Goal: Task Accomplishment & Management: Use online tool/utility

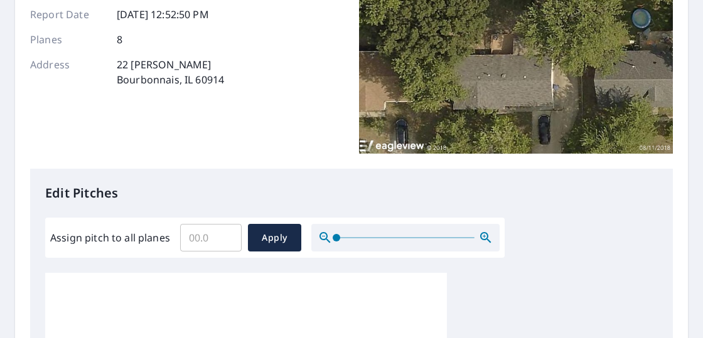
scroll to position [188, 0]
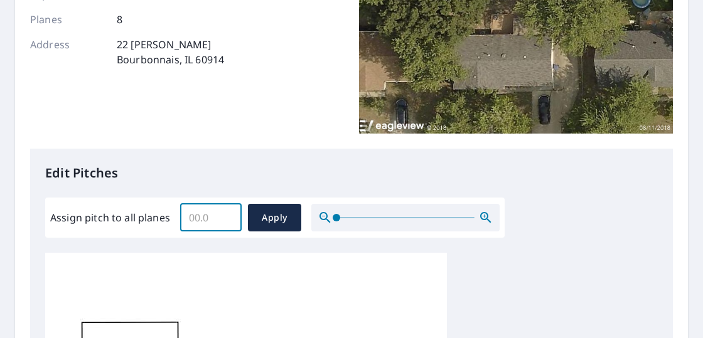
click at [211, 218] on input "Assign pitch to all planes" at bounding box center [210, 217] width 61 height 35
click at [229, 215] on input "0.1" at bounding box center [210, 217] width 61 height 35
click at [230, 217] on input "0.2" at bounding box center [210, 217] width 61 height 35
click at [230, 217] on input "0.3" at bounding box center [210, 217] width 61 height 35
type input "0.4"
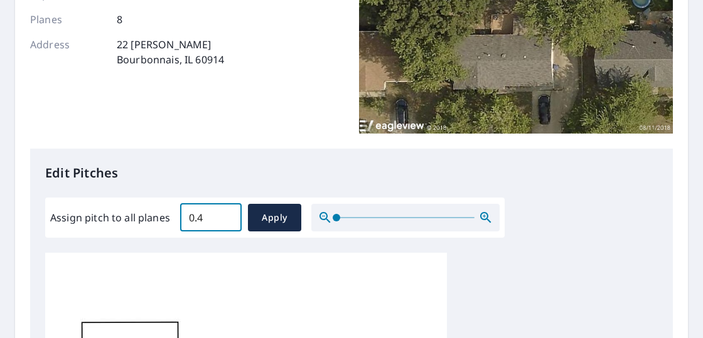
click at [230, 217] on input "0.4" at bounding box center [210, 217] width 61 height 35
click at [289, 213] on span "Apply" at bounding box center [274, 218] width 33 height 16
type input "0.4"
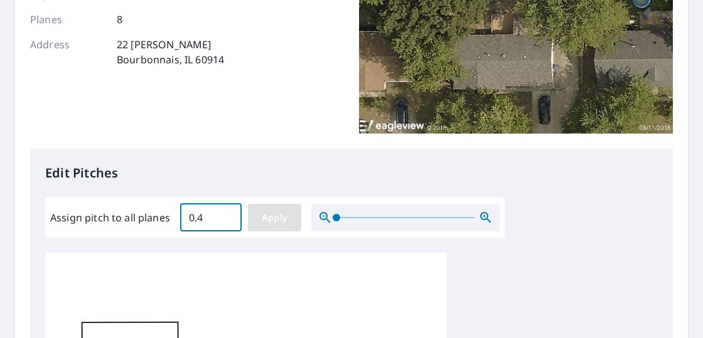
type input "0.4"
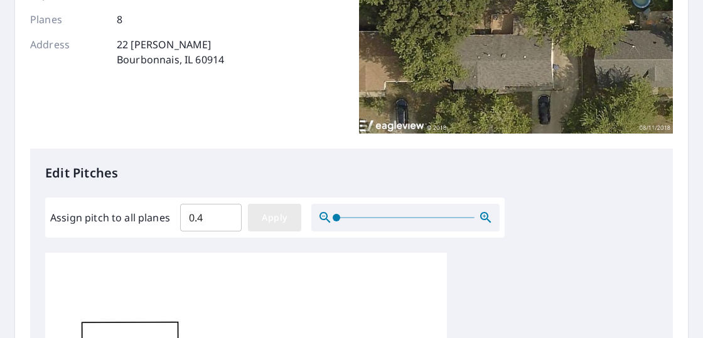
click at [280, 216] on span "Apply" at bounding box center [274, 218] width 33 height 16
click at [204, 217] on input "0.4" at bounding box center [210, 217] width 61 height 35
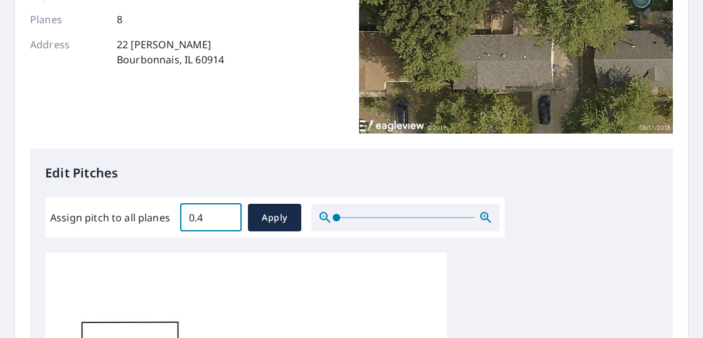
type input "0"
type input "4"
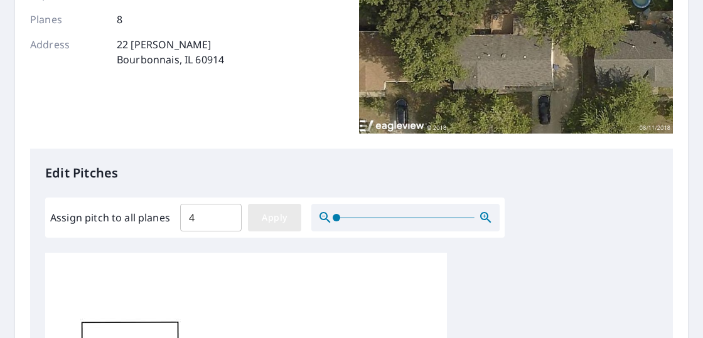
click at [273, 210] on span "Apply" at bounding box center [274, 218] width 33 height 16
type input "4"
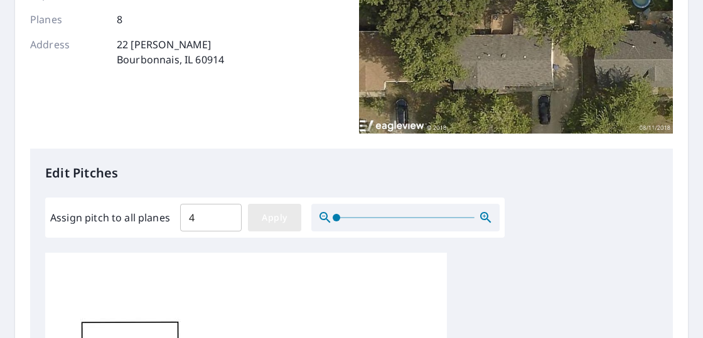
type input "4"
click at [266, 216] on span "Apply" at bounding box center [274, 218] width 33 height 16
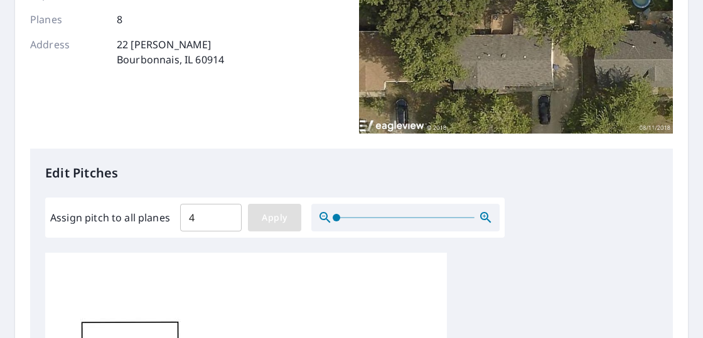
click at [266, 216] on span "Apply" at bounding box center [274, 218] width 33 height 16
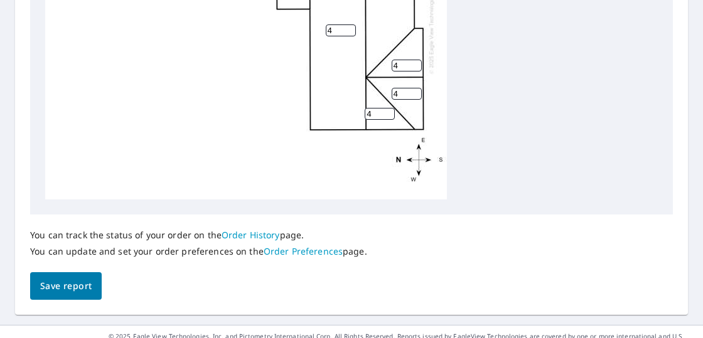
scroll to position [664, 0]
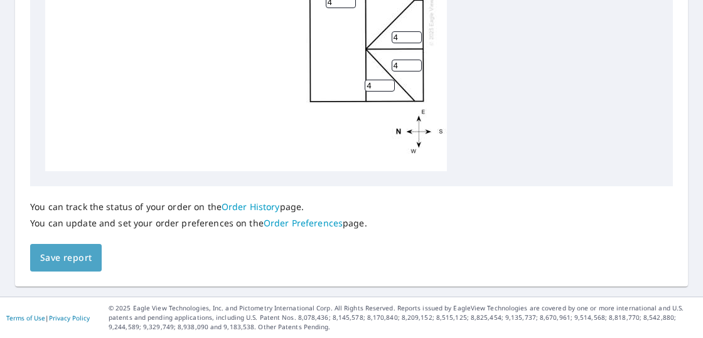
click at [70, 257] on span "Save report" at bounding box center [65, 258] width 51 height 16
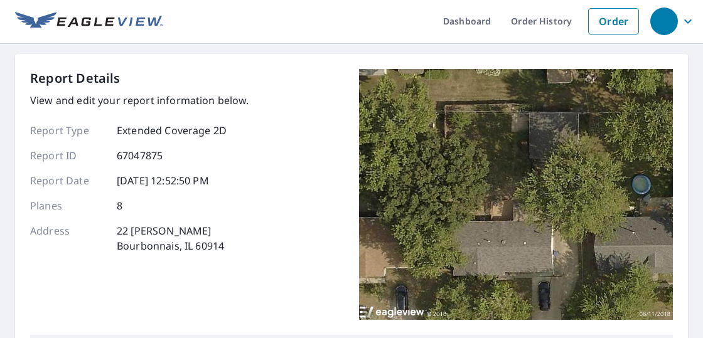
scroll to position [0, 0]
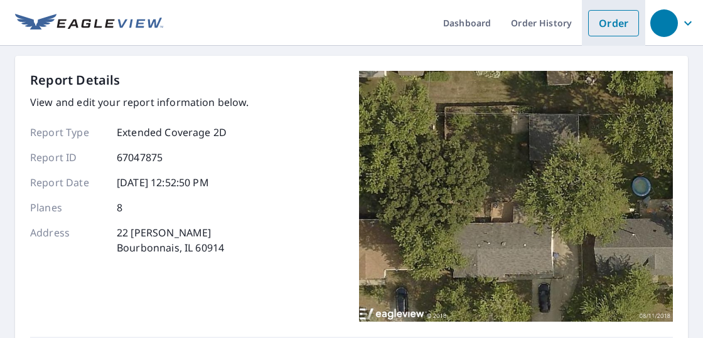
click at [614, 11] on link "Order" at bounding box center [613, 23] width 51 height 26
